Goal: Transaction & Acquisition: Purchase product/service

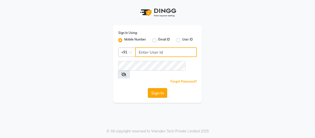
type input "9884040030"
click at [158, 88] on button "Sign In" at bounding box center [157, 93] width 19 height 10
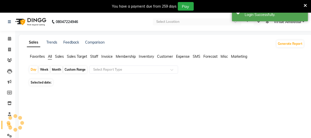
select select "en"
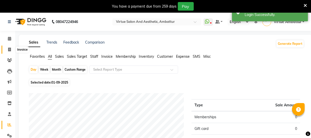
click at [10, 50] on icon at bounding box center [9, 50] width 3 height 4
select select "service"
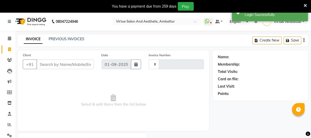
type input "3145"
select select "5237"
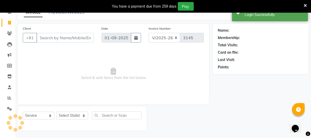
click at [53, 40] on input "Client" at bounding box center [65, 38] width 58 height 10
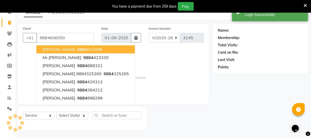
type input "9884606050"
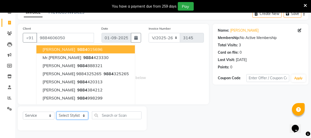
click at [81, 114] on select "Select Stylist Archana Bhagi Deepika Devi Dilip Divya Dolly Dr Prakash Faizan G…" at bounding box center [73, 116] width 32 height 8
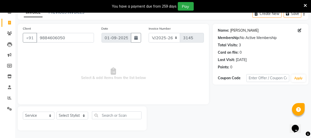
click at [235, 28] on link "[PERSON_NAME]" at bounding box center [244, 30] width 28 height 5
click at [69, 114] on select "Select Stylist Archana Bhagi Deepika Devi Dilip Divya Dolly Dr Prakash Faizan G…" at bounding box center [73, 116] width 32 height 8
select select "83849"
click at [57, 112] on select "Select Stylist Archana Bhagi Deepika Devi Dilip Divya Dolly Dr Prakash Faizan G…" at bounding box center [73, 116] width 32 height 8
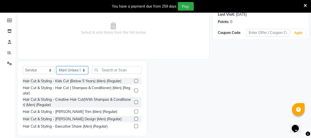
scroll to position [73, 0]
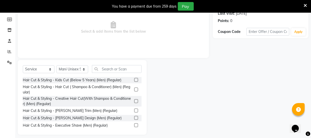
click at [134, 81] on label at bounding box center [136, 80] width 4 height 4
click at [134, 81] on input "checkbox" at bounding box center [135, 80] width 3 height 3
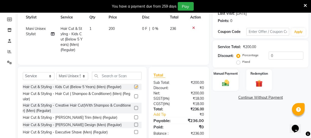
scroll to position [4, 0]
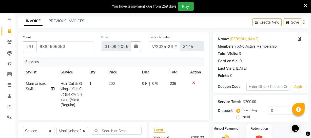
checkbox input "false"
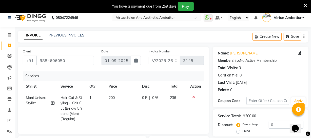
click at [111, 96] on span "200" at bounding box center [112, 98] width 6 height 5
select select "83849"
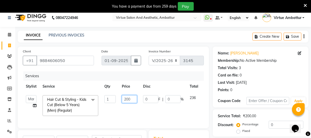
drag, startPoint x: 126, startPoint y: 99, endPoint x: 129, endPoint y: 99, distance: 3.0
click at [129, 99] on input "200" at bounding box center [129, 99] width 15 height 8
type input "250"
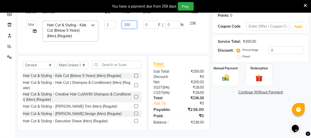
scroll to position [82, 0]
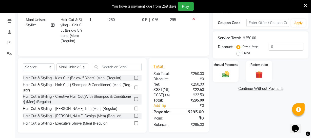
click at [255, 110] on div "Name: Lavanya Membership: No Active Membership Total Visits: 3 Card on file: 0 …" at bounding box center [263, 51] width 100 height 164
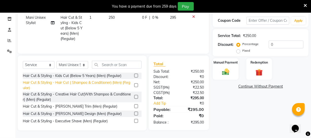
scroll to position [88, 0]
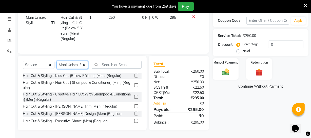
click at [82, 65] on select "Select Stylist Archana Bhagi Deepika Devi Dilip Divya Dolly Dr Prakash Faizan G…" at bounding box center [73, 65] width 32 height 8
select select "50476"
click at [57, 61] on select "Select Stylist Archana Bhagi Deepika Devi Dilip Divya Dolly Dr Prakash Faizan G…" at bounding box center [73, 65] width 32 height 8
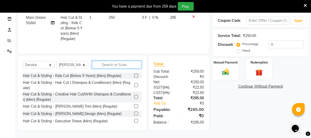
click at [106, 63] on input "text" at bounding box center [117, 65] width 50 height 8
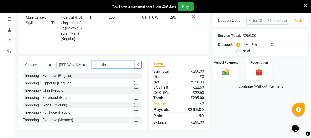
type input "thr"
click at [134, 76] on label at bounding box center [136, 76] width 4 height 4
click at [134, 76] on input "checkbox" at bounding box center [135, 75] width 3 height 3
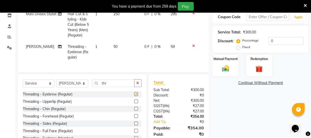
checkbox input "false"
click at [134, 103] on label at bounding box center [136, 102] width 4 height 4
click at [134, 103] on input "checkbox" at bounding box center [135, 101] width 3 height 3
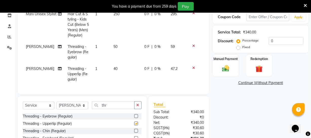
checkbox input "false"
drag, startPoint x: 131, startPoint y: 134, endPoint x: 132, endPoint y: 131, distance: 3.4
click at [134, 133] on label at bounding box center [136, 131] width 4 height 4
click at [134, 133] on input "checkbox" at bounding box center [135, 130] width 3 height 3
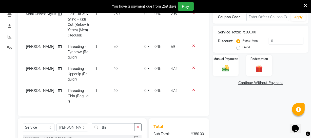
checkbox input "false"
click at [112, 70] on td "40" at bounding box center [125, 74] width 31 height 22
select select "50476"
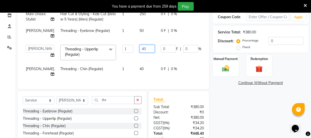
drag, startPoint x: 132, startPoint y: 54, endPoint x: 122, endPoint y: 52, distance: 9.6
click at [122, 52] on tr "Archana Bhagi Deepika Devi Dilip Divya Dolly Dr Prakash Faizan Geetha Virtue TC…" at bounding box center [129, 53] width 213 height 22
type input "50"
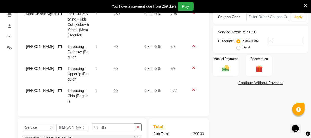
click at [130, 71] on tbody "Mani Unisex Stylist Hair Cut & Styling - Kids Cut (Below 5 Years) (Men) (Regula…" at bounding box center [113, 57] width 181 height 99
click at [114, 90] on span "40" at bounding box center [116, 90] width 4 height 5
select select "50476"
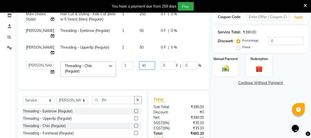
drag, startPoint x: 134, startPoint y: 72, endPoint x: 126, endPoint y: 72, distance: 8.1
click at [137, 72] on td "40" at bounding box center [147, 70] width 21 height 22
type input "50"
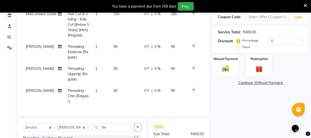
click at [236, 106] on div "Name: Lavanya Membership: No Active Membership Total Visits: 3 Card on file: 0 …" at bounding box center [263, 78] width 100 height 230
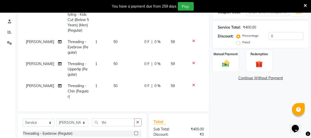
scroll to position [85, 0]
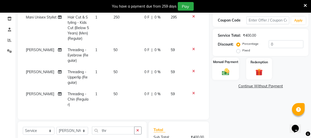
drag, startPoint x: 222, startPoint y: 74, endPoint x: 234, endPoint y: 75, distance: 11.8
click at [222, 73] on img at bounding box center [226, 71] width 12 height 9
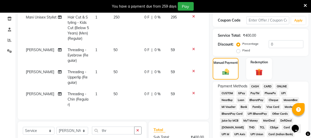
click at [258, 86] on span "CASH" at bounding box center [255, 87] width 11 height 6
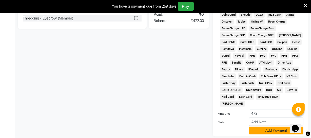
scroll to position [262, 0]
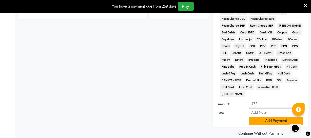
click at [257, 117] on button "Add Payment" at bounding box center [276, 121] width 54 height 8
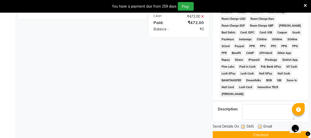
click at [258, 131] on button "Checkout" at bounding box center [261, 135] width 96 height 8
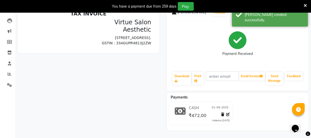
scroll to position [212, 0]
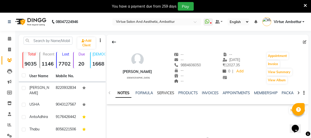
click at [169, 93] on link "SERVICES" at bounding box center [165, 93] width 17 height 5
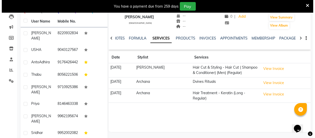
scroll to position [69, 0]
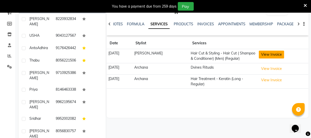
click at [264, 57] on button "View Invoice" at bounding box center [271, 55] width 25 height 8
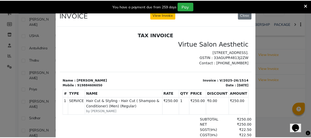
scroll to position [0, 0]
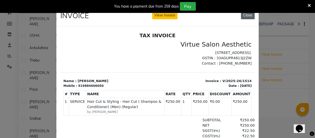
click at [245, 17] on button "Close" at bounding box center [248, 15] width 14 height 8
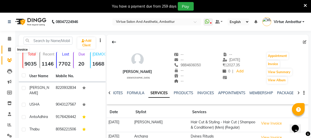
click at [8, 48] on icon at bounding box center [9, 50] width 3 height 4
select select "5237"
select select "service"
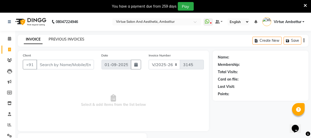
click at [76, 40] on link "PREVIOUS INVOICES" at bounding box center [67, 39] width 36 height 5
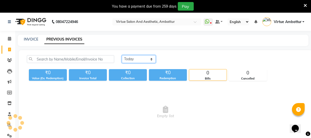
click at [133, 59] on select "[DATE] [DATE] Custom Range" at bounding box center [139, 59] width 34 height 8
select select "[DATE]"
click at [122, 55] on select "[DATE] [DATE] Custom Range" at bounding box center [139, 59] width 34 height 8
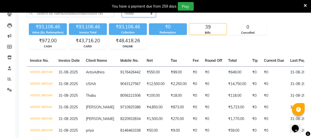
scroll to position [69, 0]
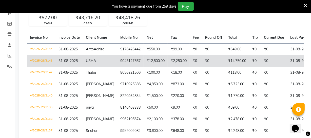
click at [138, 62] on td "9043127567" at bounding box center [130, 61] width 26 height 12
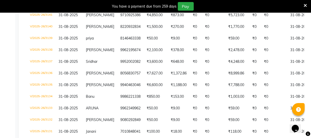
scroll to position [161, 0]
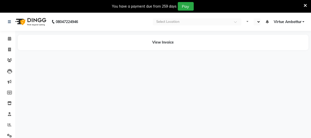
select select "en"
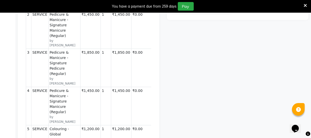
scroll to position [0, 0]
drag, startPoint x: 149, startPoint y: 56, endPoint x: 173, endPoint y: -52, distance: 111.5
click at [306, 5] on icon at bounding box center [305, 5] width 3 height 5
